Goal: Information Seeking & Learning: Learn about a topic

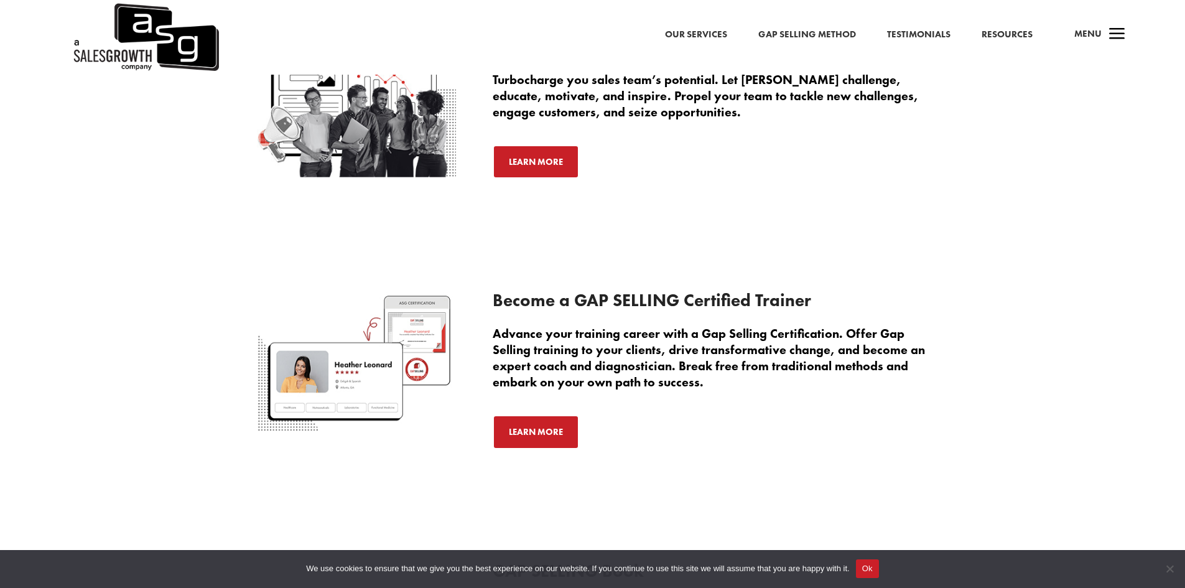
scroll to position [4230, 0]
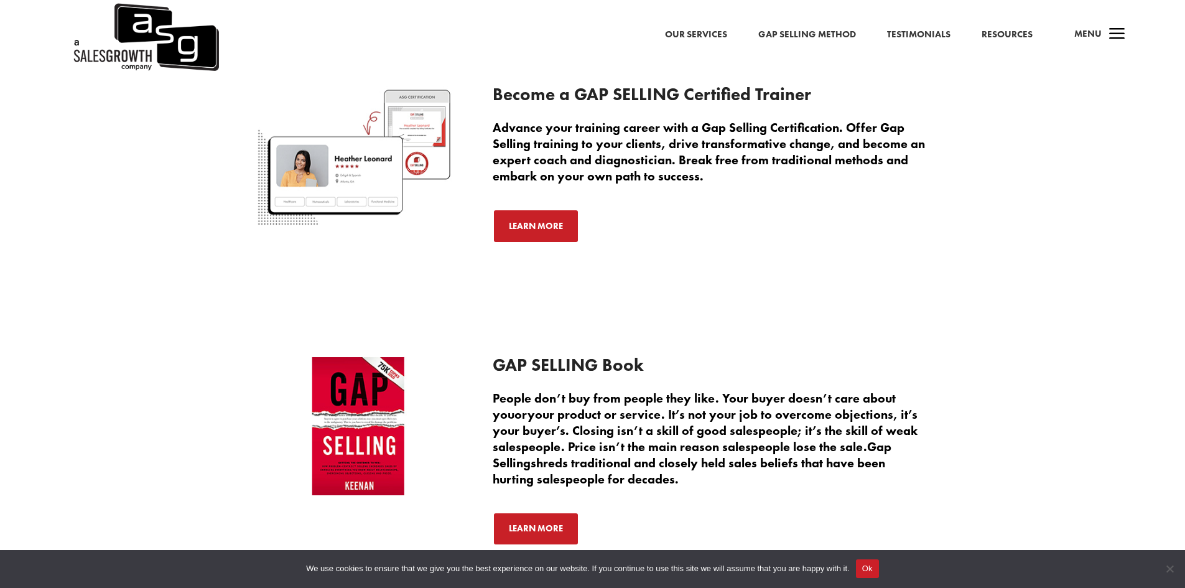
click at [1092, 35] on span "Menu" at bounding box center [1087, 33] width 27 height 12
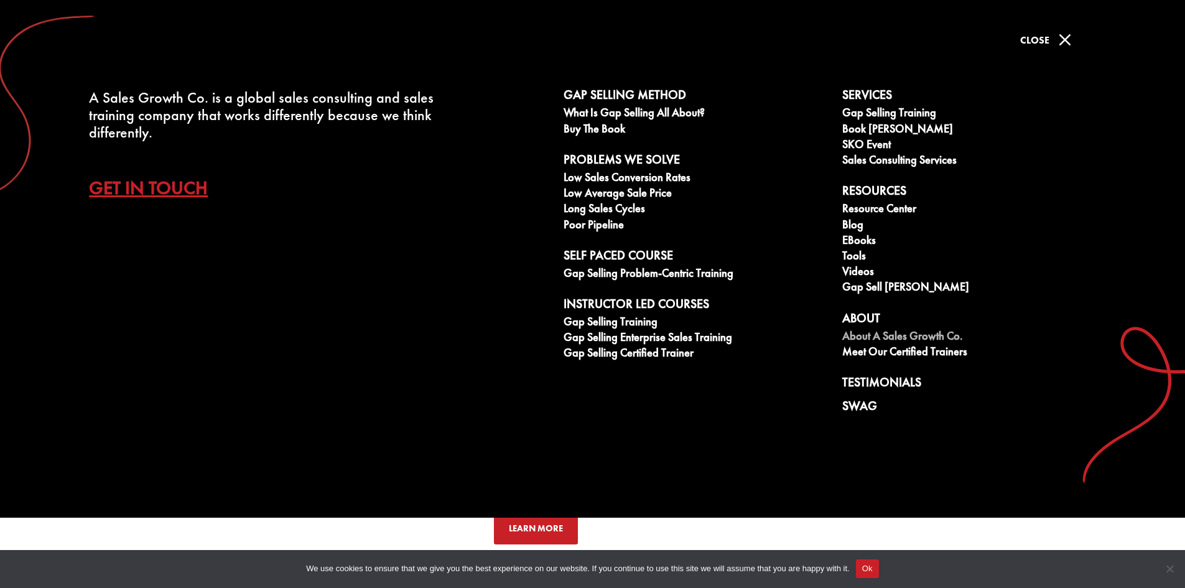
click at [883, 335] on link "About A Sales Growth Co." at bounding box center [974, 338] width 265 height 16
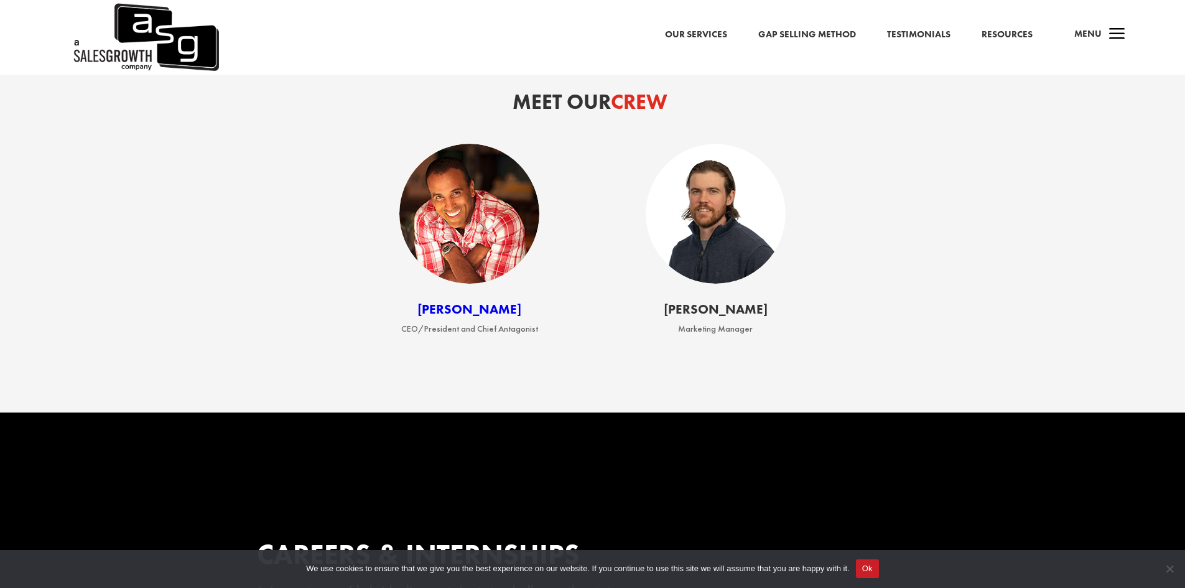
scroll to position [1742, 0]
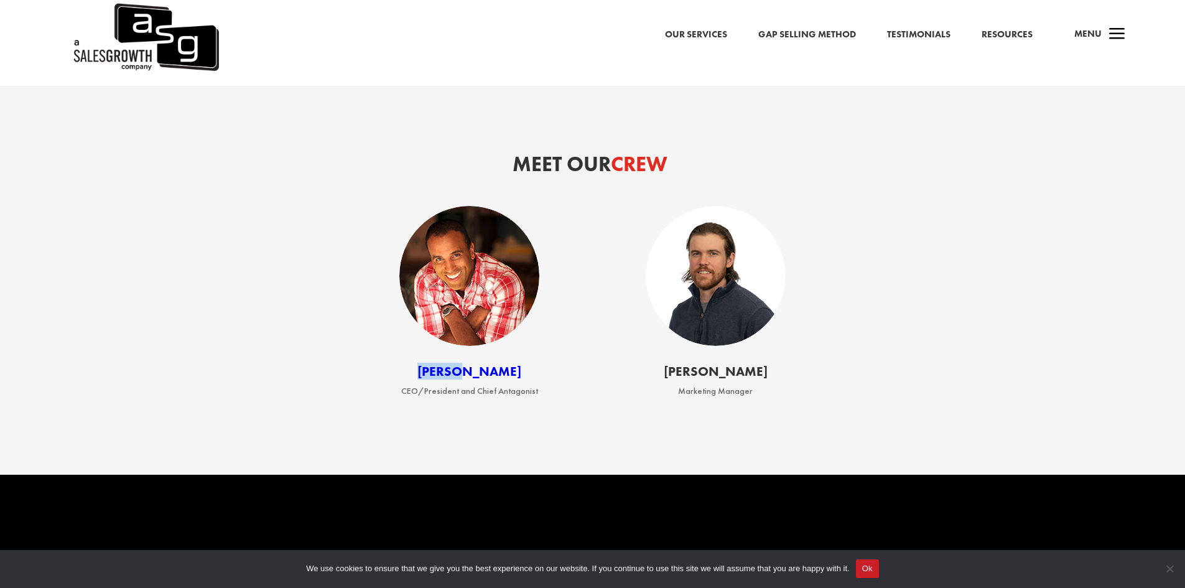
drag, startPoint x: 511, startPoint y: 384, endPoint x: 450, endPoint y: 381, distance: 61.0
click at [450, 381] on h4 "Keenan" at bounding box center [470, 374] width 220 height 19
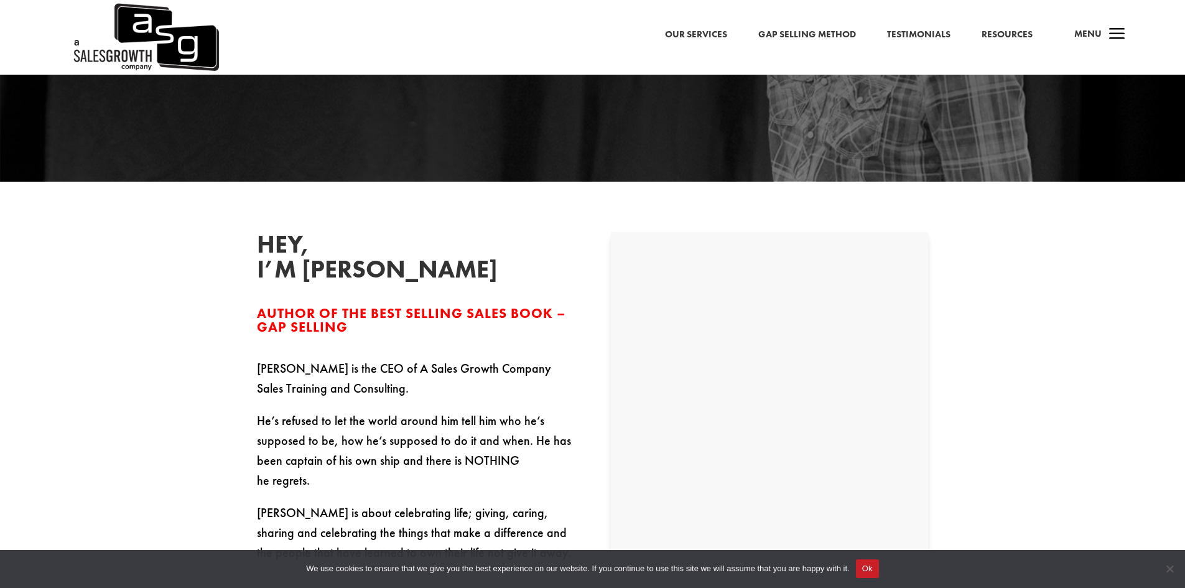
scroll to position [560, 0]
